Goal: Information Seeking & Learning: Learn about a topic

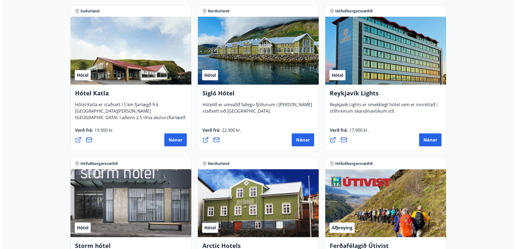
scroll to position [297, 0]
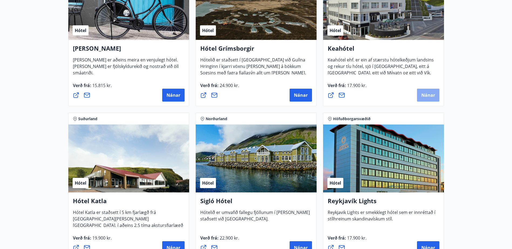
click at [427, 97] on span "Nánar" at bounding box center [428, 95] width 14 height 6
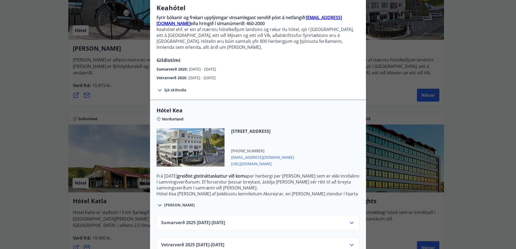
scroll to position [53, 0]
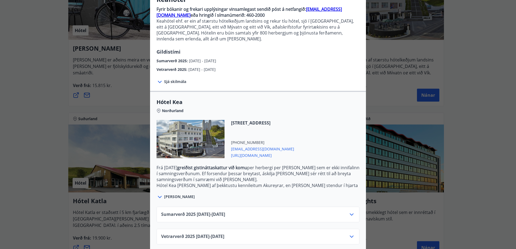
click at [350, 211] on icon at bounding box center [351, 214] width 6 height 6
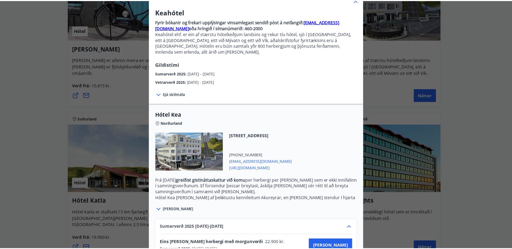
scroll to position [0, 0]
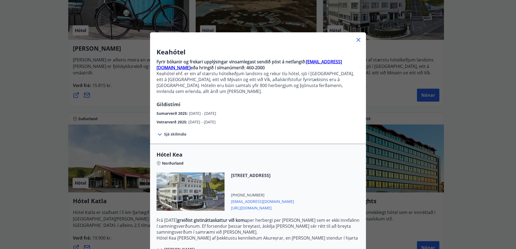
click at [357, 39] on icon at bounding box center [358, 40] width 4 height 4
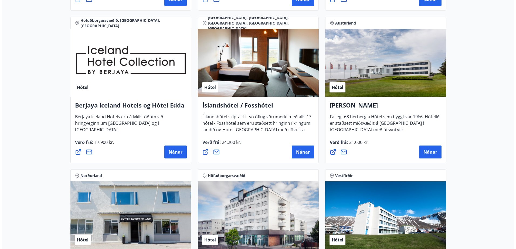
scroll to position [701, 0]
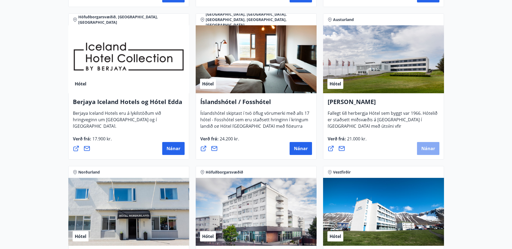
click at [427, 148] on span "Nánar" at bounding box center [428, 149] width 14 height 6
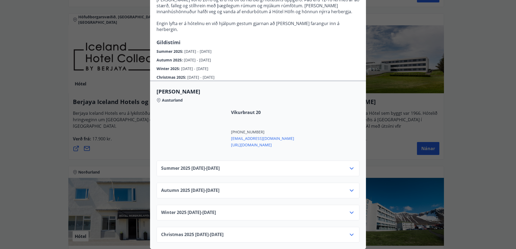
scroll to position [131, 0]
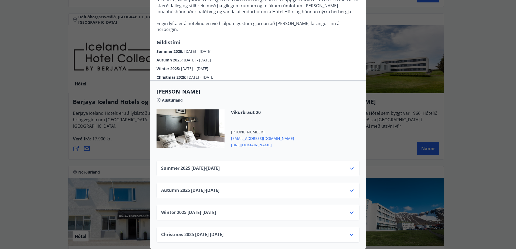
click at [349, 165] on icon at bounding box center [351, 168] width 6 height 6
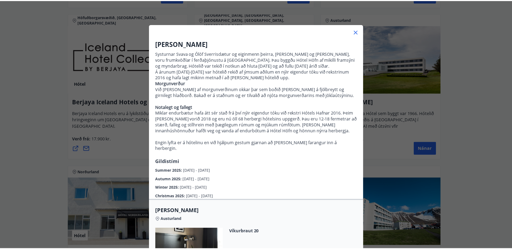
scroll to position [0, 0]
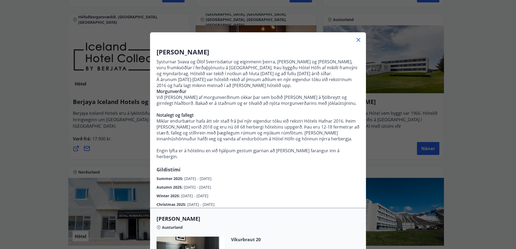
click at [358, 40] on icon at bounding box center [358, 40] width 6 height 6
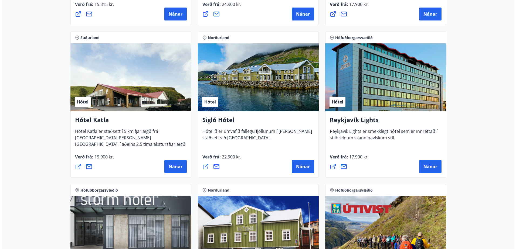
scroll to position [404, 0]
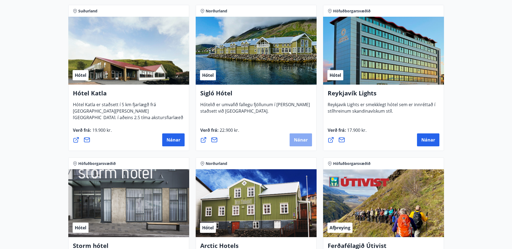
click at [300, 140] on span "Nánar" at bounding box center [301, 140] width 14 height 6
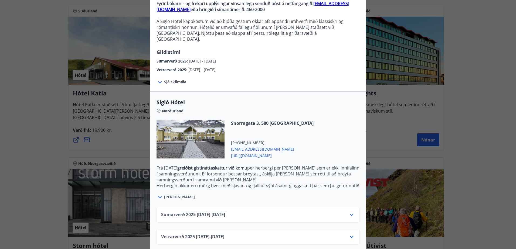
scroll to position [59, 0]
click at [351, 211] on icon at bounding box center [351, 214] width 6 height 6
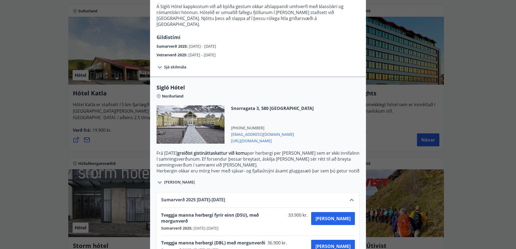
scroll to position [21, 0]
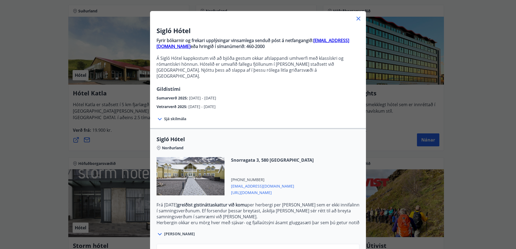
click at [164, 110] on div "Sjá skilmála Samningsverð eru háð [DEMOGRAPHIC_DATA] og áskilja [PERSON_NAME] s…" at bounding box center [258, 119] width 216 height 18
click at [158, 116] on icon at bounding box center [159, 119] width 6 height 6
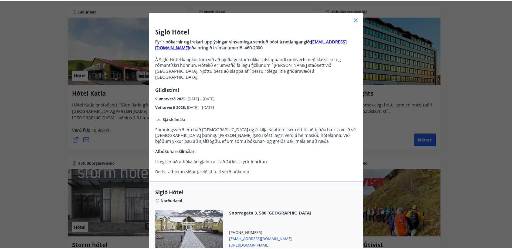
scroll to position [0, 0]
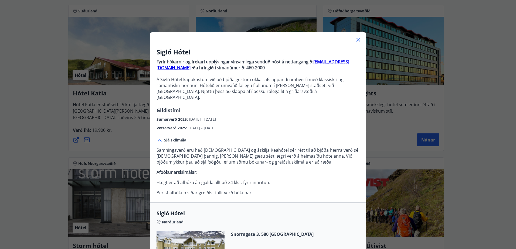
click at [356, 39] on icon at bounding box center [358, 40] width 4 height 4
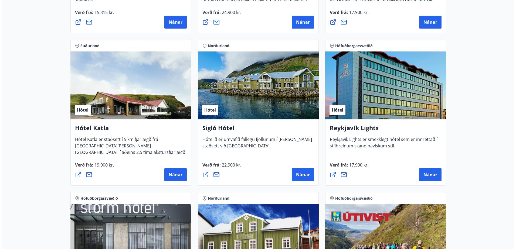
scroll to position [431, 0]
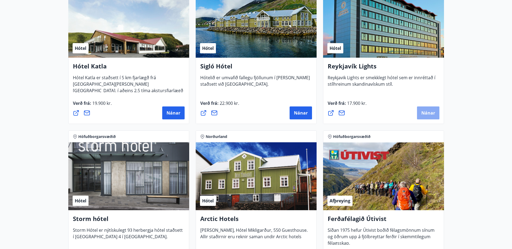
click at [429, 111] on span "Nánar" at bounding box center [428, 113] width 14 height 6
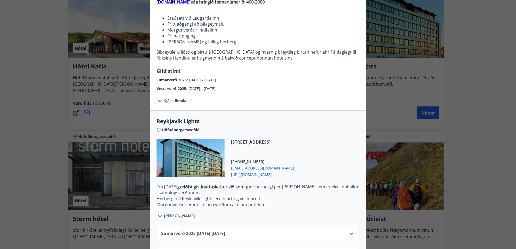
scroll to position [91, 0]
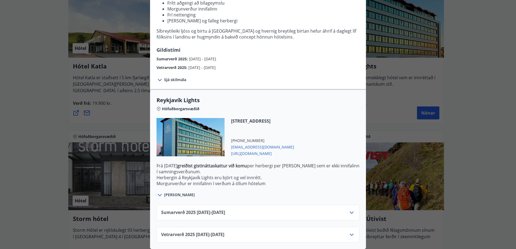
click at [349, 212] on icon at bounding box center [351, 213] width 4 height 2
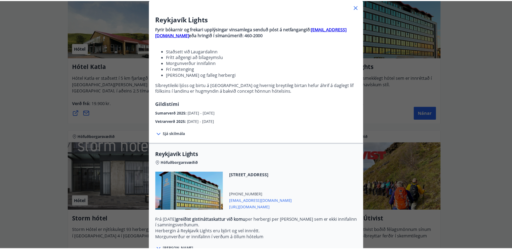
scroll to position [0, 0]
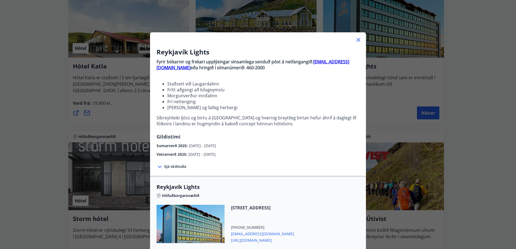
click at [357, 38] on icon at bounding box center [358, 40] width 6 height 6
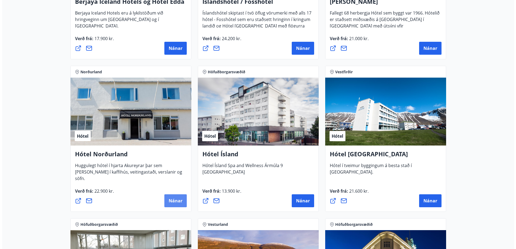
scroll to position [836, 0]
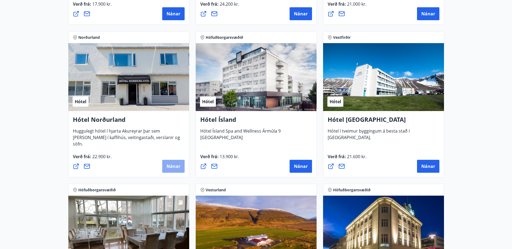
click at [172, 165] on span "Nánar" at bounding box center [173, 166] width 14 height 6
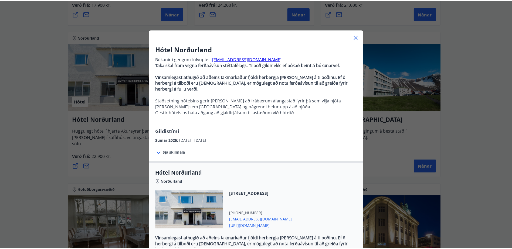
scroll to position [0, 0]
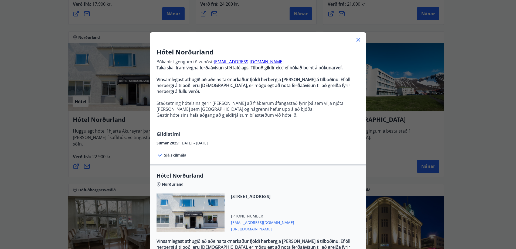
click at [356, 39] on icon at bounding box center [358, 40] width 6 height 6
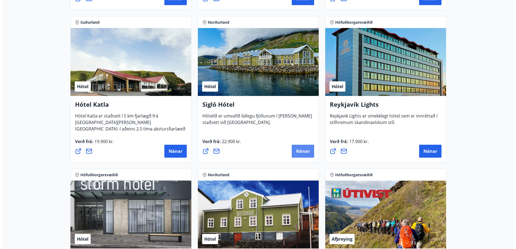
scroll to position [258, 0]
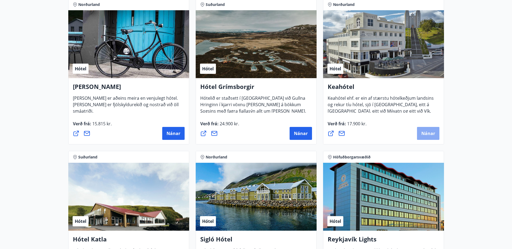
click at [432, 132] on span "Nánar" at bounding box center [428, 134] width 14 height 6
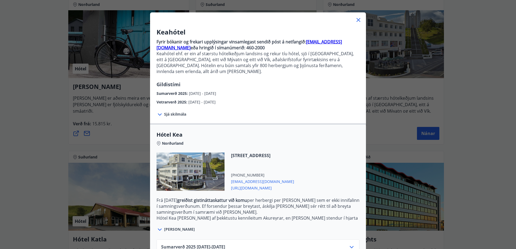
scroll to position [53, 0]
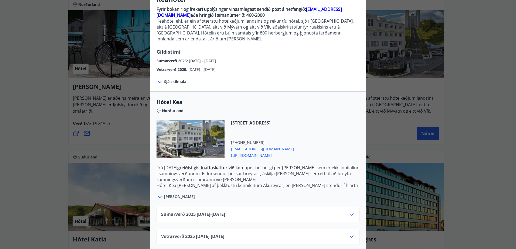
click at [348, 211] on icon at bounding box center [351, 214] width 6 height 6
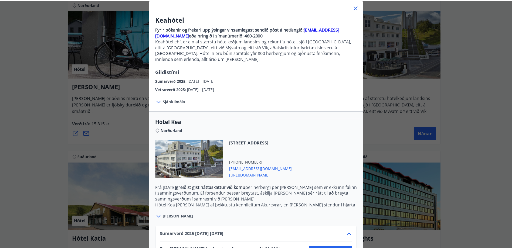
scroll to position [0, 0]
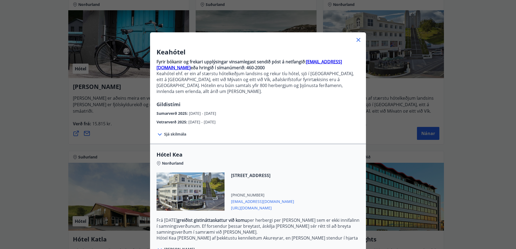
click at [356, 39] on icon at bounding box center [358, 40] width 6 height 6
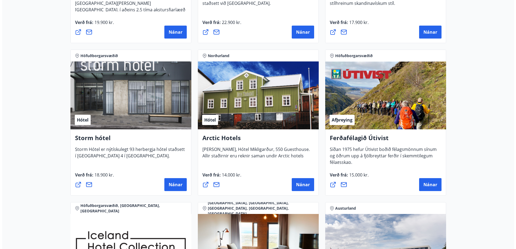
scroll to position [620, 0]
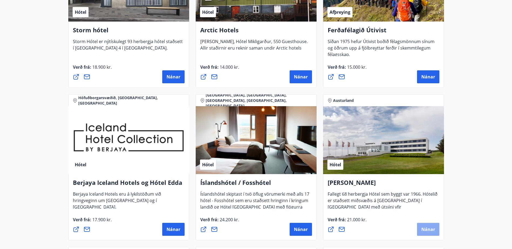
click at [429, 227] on span "Nánar" at bounding box center [428, 230] width 14 height 6
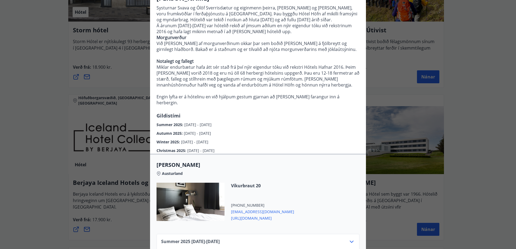
scroll to position [131, 0]
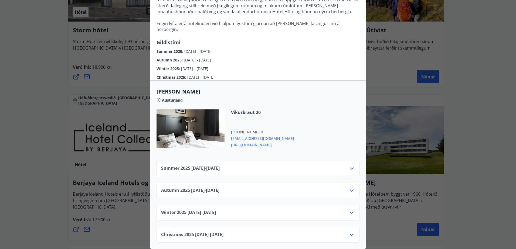
click at [348, 165] on icon at bounding box center [351, 168] width 6 height 6
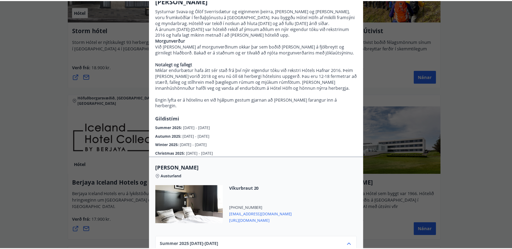
scroll to position [0, 0]
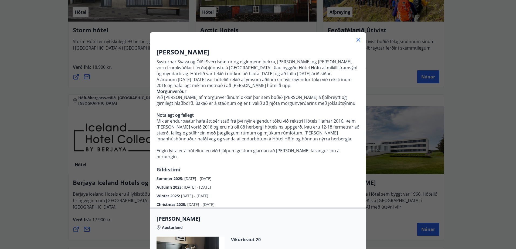
click at [356, 40] on icon at bounding box center [358, 40] width 4 height 4
